Goal: Transaction & Acquisition: Download file/media

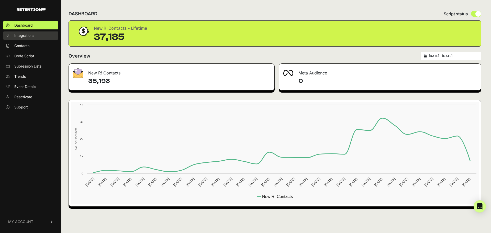
click at [24, 37] on span "Integrations" at bounding box center [24, 35] width 20 height 5
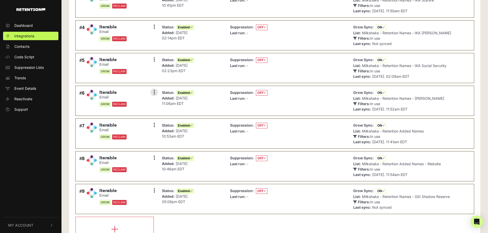
scroll to position [120, 0]
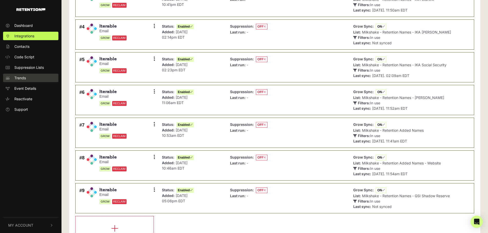
click at [20, 76] on span "Trends" at bounding box center [20, 77] width 12 height 5
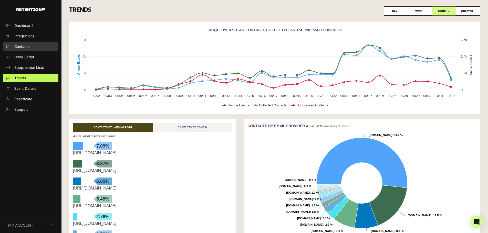
click at [20, 47] on span "Contacts" at bounding box center [21, 46] width 15 height 5
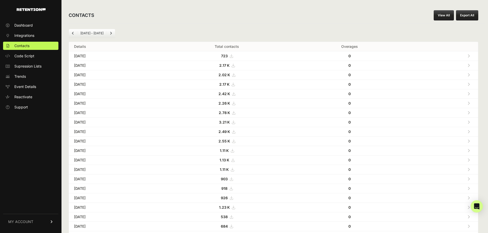
click at [102, 35] on li "Sep 02 - Oct 02" at bounding box center [91, 33] width 29 height 4
click at [110, 33] on icon "Next" at bounding box center [111, 33] width 2 height 3
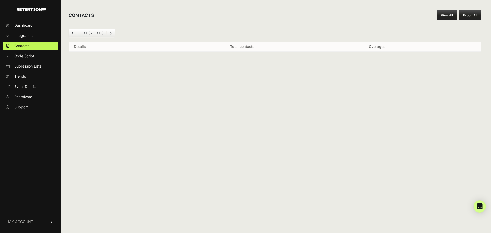
click at [73, 33] on icon "Previous" at bounding box center [73, 33] width 2 height 3
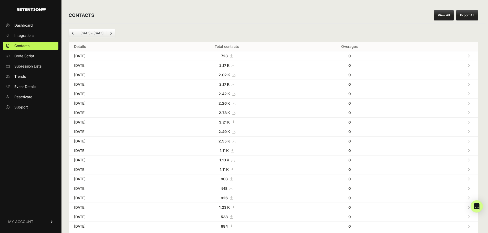
click at [234, 65] on icon at bounding box center [232, 66] width 3 height 4
click at [473, 14] on button "Export All" at bounding box center [467, 15] width 22 height 10
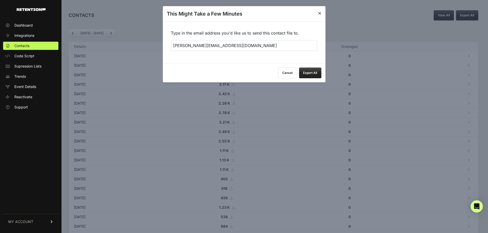
drag, startPoint x: 286, startPoint y: 71, endPoint x: 421, endPoint y: 28, distance: 141.6
click at [287, 71] on button "Cancel" at bounding box center [287, 73] width 19 height 11
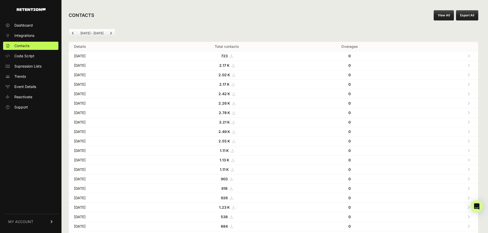
click at [448, 16] on link "View All" at bounding box center [443, 15] width 20 height 10
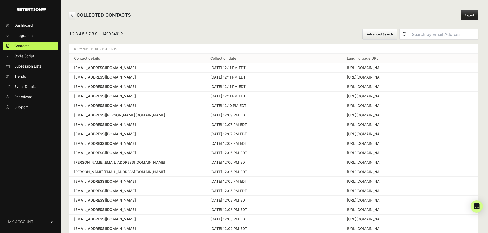
click at [470, 17] on link "Export" at bounding box center [469, 15] width 18 height 10
